Goal: Task Accomplishment & Management: Use online tool/utility

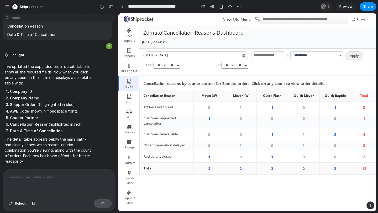
scroll to position [0, 1]
click at [30, 178] on p at bounding box center [59, 177] width 103 height 6
click at [324, 6] on div at bounding box center [323, 6] width 5 height 5
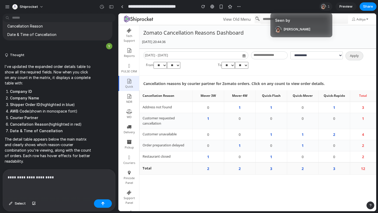
click at [298, 6] on div "Seen by [PERSON_NAME]" at bounding box center [189, 106] width 378 height 213
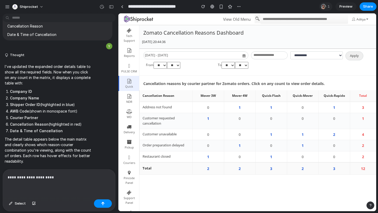
click at [57, 178] on p "**********" at bounding box center [59, 177] width 103 height 6
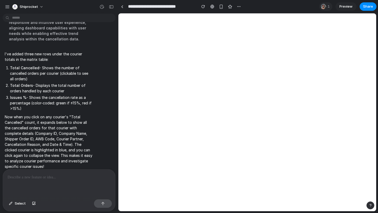
scroll to position [0, 0]
click at [172, 127] on body at bounding box center [247, 112] width 258 height 198
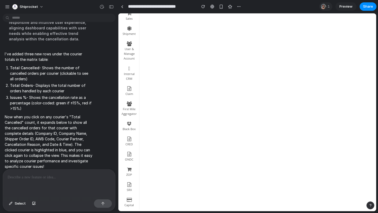
scroll to position [1063, 0]
